Goal: Transaction & Acquisition: Purchase product/service

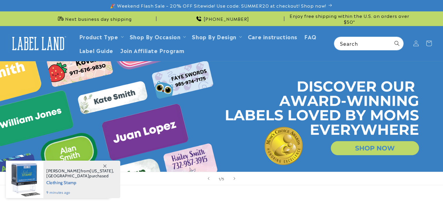
click at [118, 36] on summary "Product Type" at bounding box center [101, 37] width 50 height 14
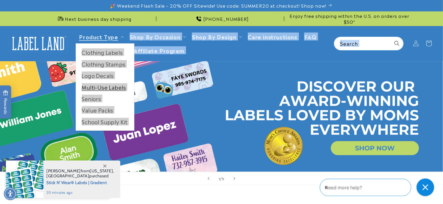
click at [107, 87] on link "Multi-Use Labels" at bounding box center [105, 87] width 58 height 11
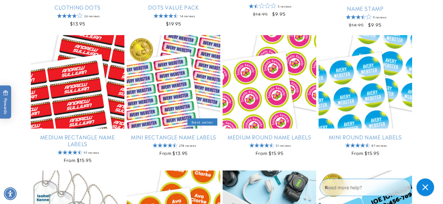
scroll to position [343, 0]
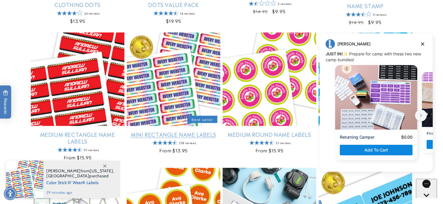
click at [176, 131] on link "Mini Rectangle Name Labels" at bounding box center [174, 134] width 94 height 7
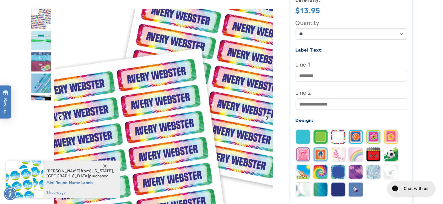
scroll to position [174, 0]
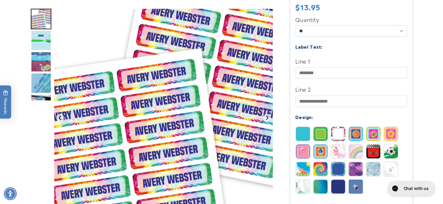
click at [341, 129] on img at bounding box center [338, 134] width 14 height 14
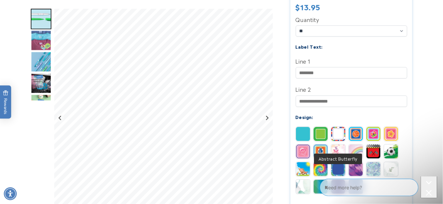
scroll to position [0, 0]
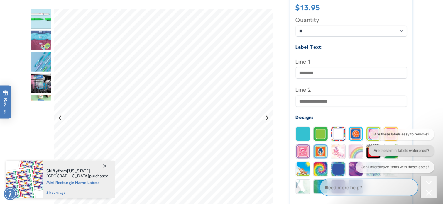
click at [387, 150] on button "Are these mini labels waterproof?" at bounding box center [400, 150] width 65 height 11
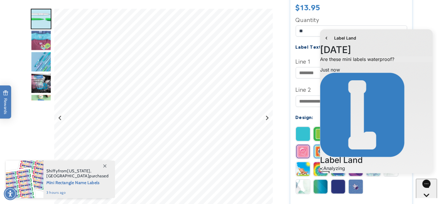
scroll to position [186, 0]
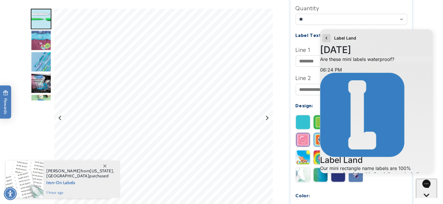
click at [326, 38] on icon "go to home page" at bounding box center [326, 37] width 6 height 7
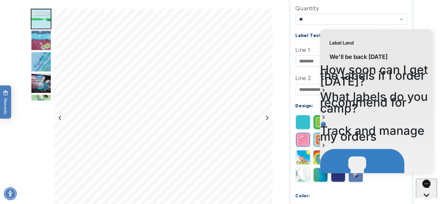
scroll to position [0, 0]
click at [289, 87] on div "Mini Rectangle Name Labels Mini Rectangle Name Labels 278 Reviews Estimated Del…" at bounding box center [345, 120] width 133 height 468
click at [302, 153] on img at bounding box center [303, 157] width 14 height 14
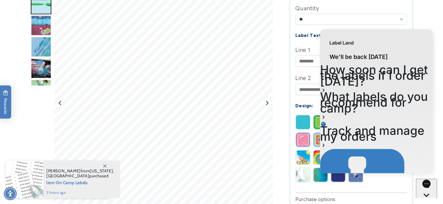
click at [422, 187] on button "Chat with us" at bounding box center [425, 201] width 21 height 44
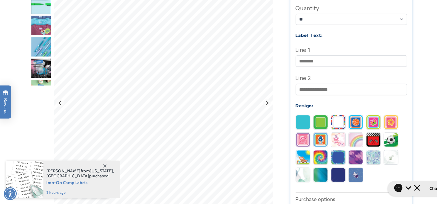
click at [324, 168] on img at bounding box center [320, 175] width 14 height 14
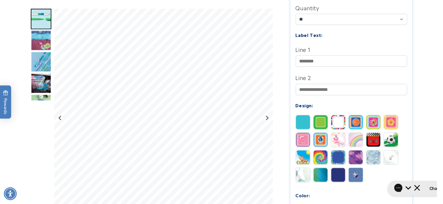
click at [341, 135] on img at bounding box center [338, 140] width 14 height 14
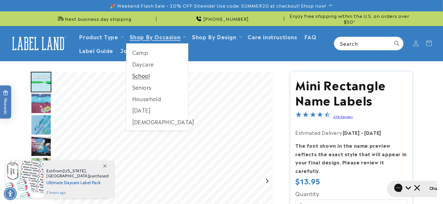
click at [148, 75] on link "School" at bounding box center [157, 75] width 62 height 11
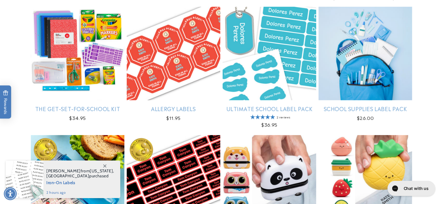
scroll to position [109, 0]
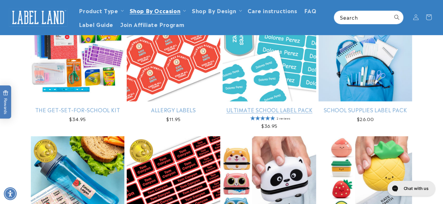
click at [272, 109] on link "Ultimate School Label Pack" at bounding box center [270, 109] width 94 height 7
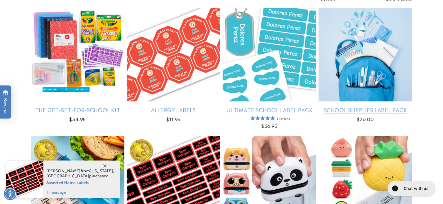
click at [344, 111] on link "School Supplies Label Pack" at bounding box center [365, 109] width 94 height 7
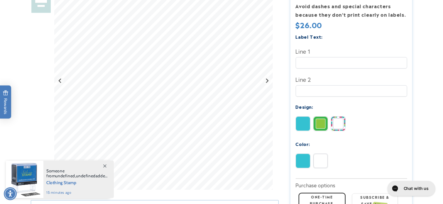
scroll to position [171, 0]
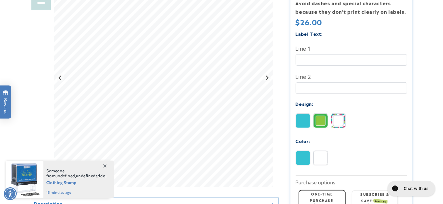
click at [318, 153] on img at bounding box center [320, 158] width 14 height 14
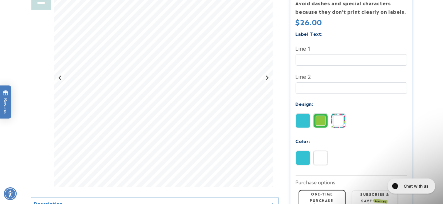
scroll to position [0, 0]
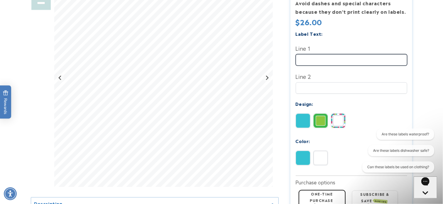
click at [320, 54] on input "Line 1" at bounding box center [351, 59] width 111 height 11
type input "*"
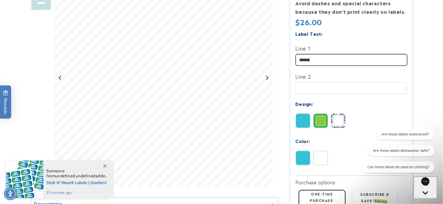
type input "*****"
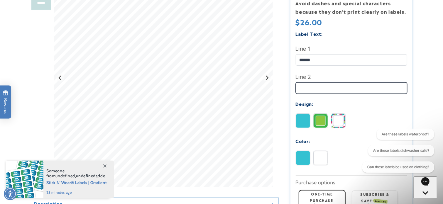
click at [303, 83] on input "Line 2" at bounding box center [351, 87] width 111 height 11
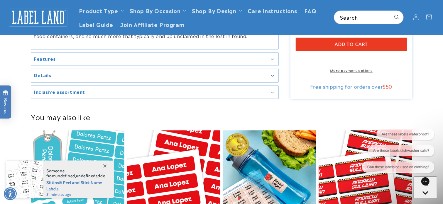
scroll to position [370, 0]
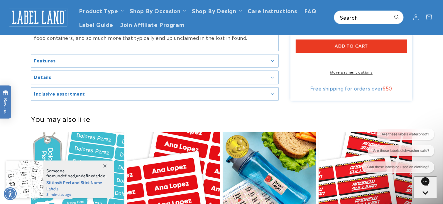
type input "**********"
click at [274, 92] on div "Inclusive assortment" at bounding box center [154, 94] width 241 height 4
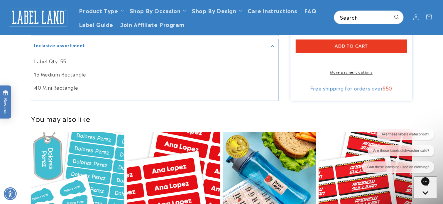
click at [311, 114] on h2 "You may also like" at bounding box center [221, 118] width 381 height 9
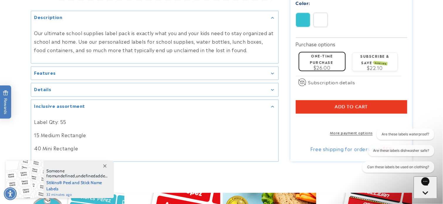
scroll to position [311, 0]
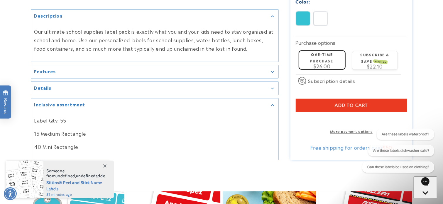
click at [271, 87] on div "Details" at bounding box center [154, 88] width 241 height 4
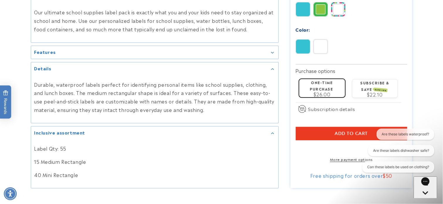
click at [274, 51] on div "Features" at bounding box center [154, 52] width 241 height 4
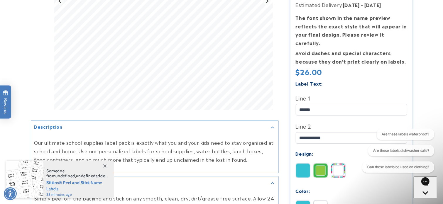
scroll to position [182, 0]
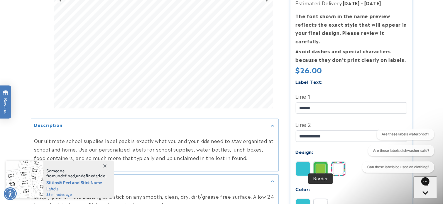
click at [318, 162] on img at bounding box center [320, 169] width 14 height 14
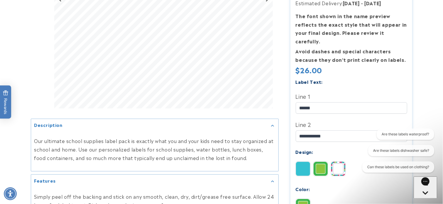
click at [340, 163] on img at bounding box center [338, 169] width 14 height 14
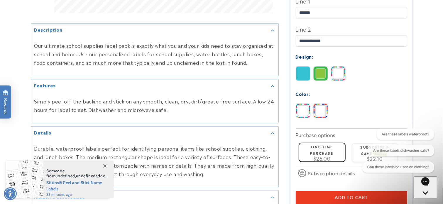
scroll to position [279, 0]
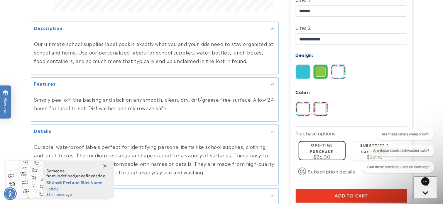
click at [300, 75] on div "Solid Border Stripes" at bounding box center [353, 74] width 114 height 18
click at [301, 68] on img at bounding box center [303, 72] width 14 height 14
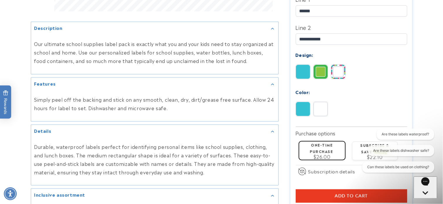
click at [320, 107] on img at bounding box center [320, 109] width 14 height 14
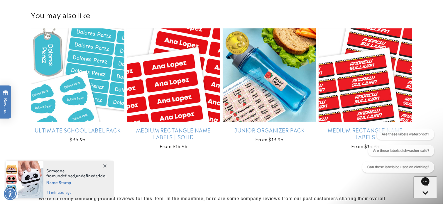
scroll to position [567, 0]
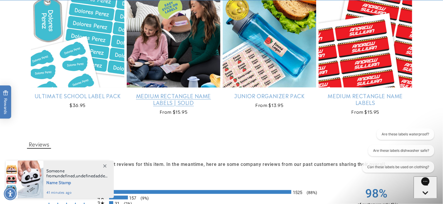
click at [165, 92] on link "Medium Rectangle Name Labels | Solid" at bounding box center [174, 99] width 94 height 14
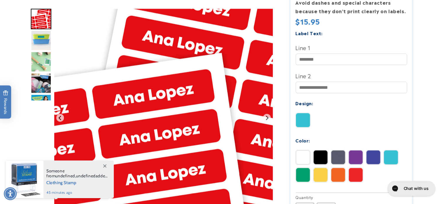
scroll to position [190, 0]
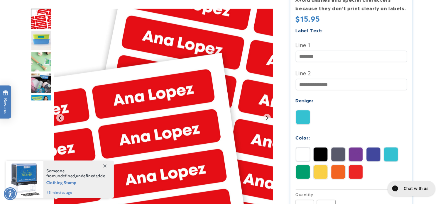
click at [299, 149] on img at bounding box center [303, 154] width 14 height 14
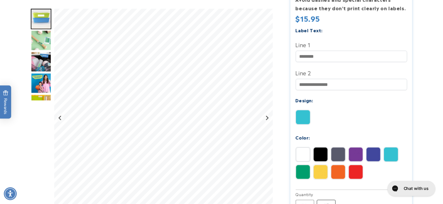
click at [328, 200] on label "45 Variant sold out or unavailable" at bounding box center [326, 205] width 19 height 11
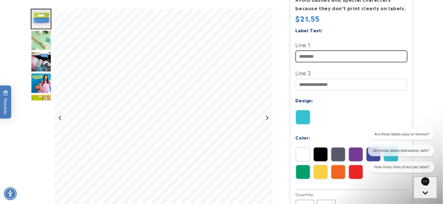
click at [308, 51] on input "Line 1" at bounding box center [351, 56] width 111 height 11
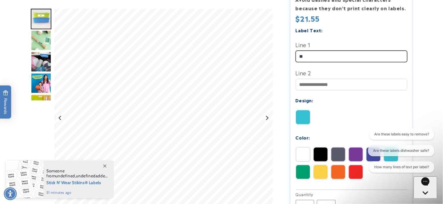
type input "*"
type input "*****"
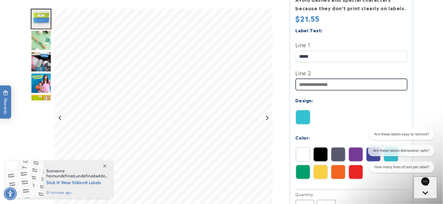
click at [313, 79] on input "Line 2" at bounding box center [351, 84] width 111 height 11
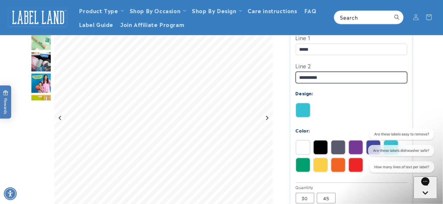
scroll to position [11, 0]
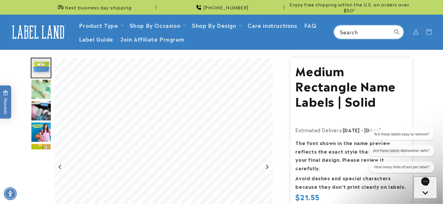
type input "**********"
click at [348, 29] on input "Search" at bounding box center [368, 32] width 69 height 13
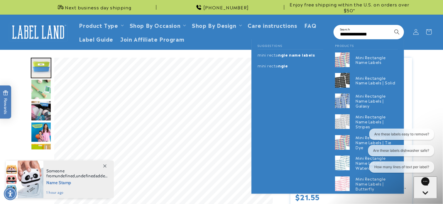
scroll to position [0, 0]
type input "**********"
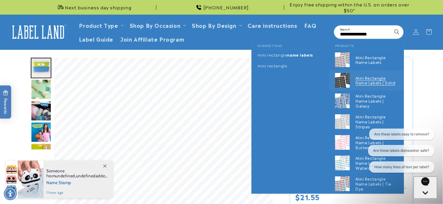
scroll to position [0, 0]
click at [362, 78] on p "Mini Rectangle Name Labels | Solid" at bounding box center [376, 81] width 42 height 10
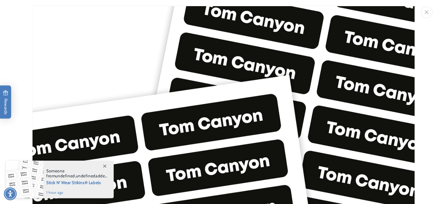
click at [428, 14] on icon "Close" at bounding box center [427, 12] width 4 height 4
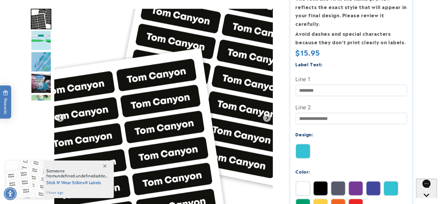
scroll to position [176, 0]
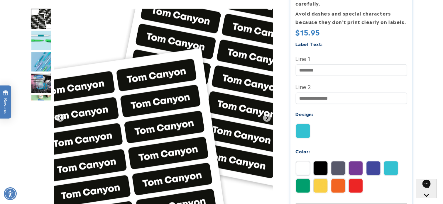
click at [300, 163] on img at bounding box center [303, 168] width 14 height 14
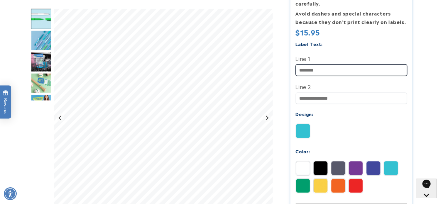
click at [332, 65] on input "Line 1" at bounding box center [351, 70] width 111 height 11
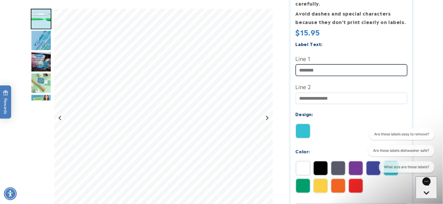
scroll to position [0, 0]
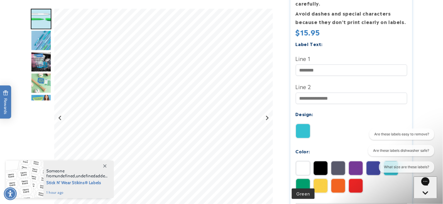
click at [301, 179] on img at bounding box center [303, 186] width 14 height 14
click at [324, 162] on img at bounding box center [320, 168] width 14 height 14
click at [324, 180] on img at bounding box center [320, 186] width 14 height 14
click at [338, 179] on img at bounding box center [338, 186] width 14 height 14
click at [355, 179] on img at bounding box center [356, 186] width 14 height 14
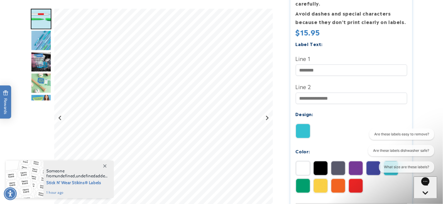
click at [390, 158] on div "Are these labels easy to remove? Are these labels dishwasher safe? What size ar…" at bounding box center [398, 152] width 71 height 46
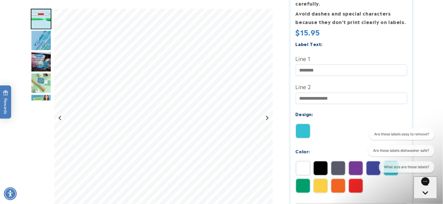
click at [302, 161] on img at bounding box center [303, 168] width 14 height 14
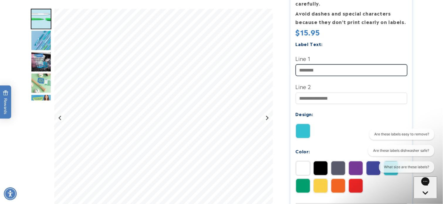
click at [311, 65] on input "Line 1" at bounding box center [351, 70] width 111 height 11
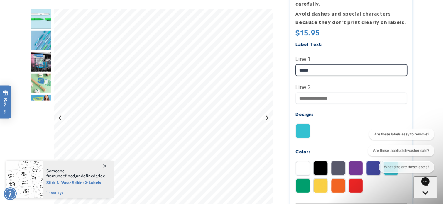
type input "*****"
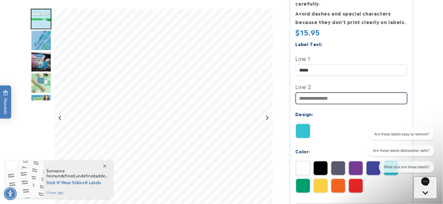
click at [309, 93] on input "Line 2" at bounding box center [351, 98] width 111 height 11
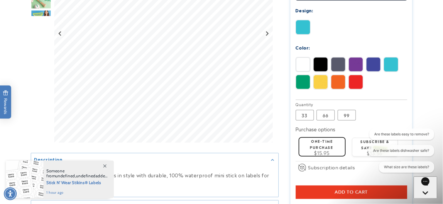
scroll to position [288, 0]
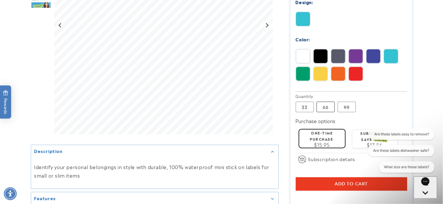
type input "**********"
click at [331, 102] on label "66 Variant sold out or unavailable" at bounding box center [325, 107] width 18 height 11
click at [347, 102] on label "99 Variant sold out or unavailable" at bounding box center [346, 107] width 18 height 11
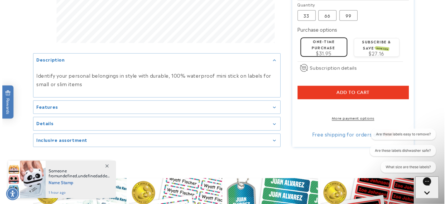
scroll to position [383, 0]
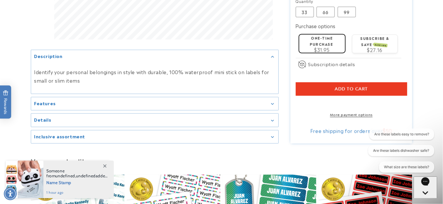
click at [352, 86] on span "Add to cart" at bounding box center [351, 88] width 33 height 5
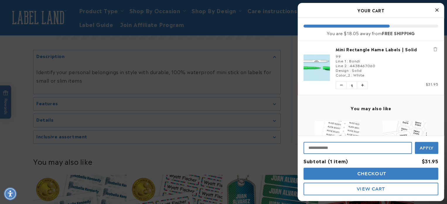
click at [365, 148] on input "Input Discount" at bounding box center [358, 148] width 108 height 12
type input "********"
click at [415, 141] on button "Apply" at bounding box center [426, 147] width 23 height 13
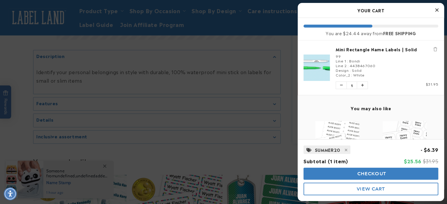
click at [369, 175] on span "Checkout" at bounding box center [371, 174] width 30 height 6
